Goal: Task Accomplishment & Management: Use online tool/utility

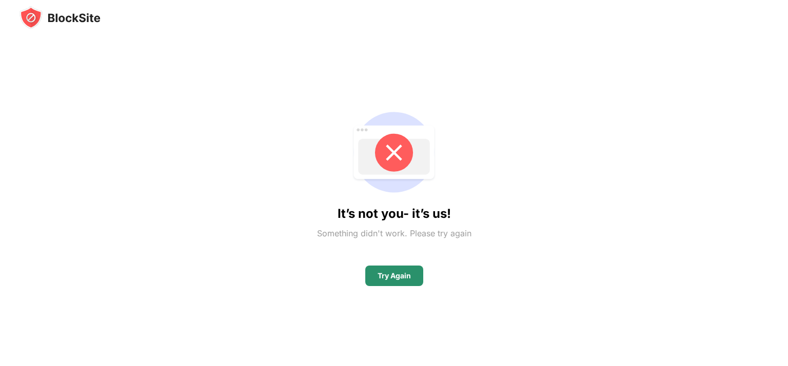
click at [410, 280] on div "Try Again" at bounding box center [394, 276] width 58 height 21
click at [271, 67] on div "It’s not you- it’s us! Something didn't work. Please try again Try Again" at bounding box center [393, 194] width 749 height 331
